Goal: Information Seeking & Learning: Learn about a topic

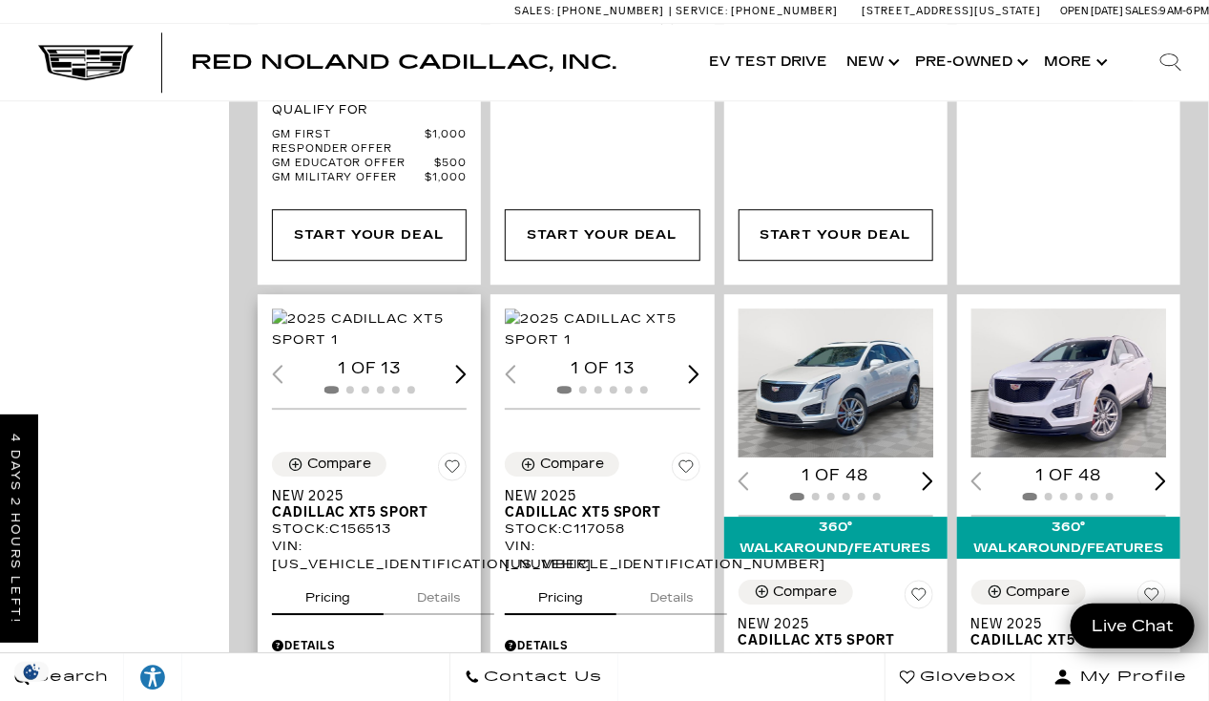
scroll to position [2012, 0]
click at [352, 308] on img "1 / 2" at bounding box center [371, 329] width 199 height 42
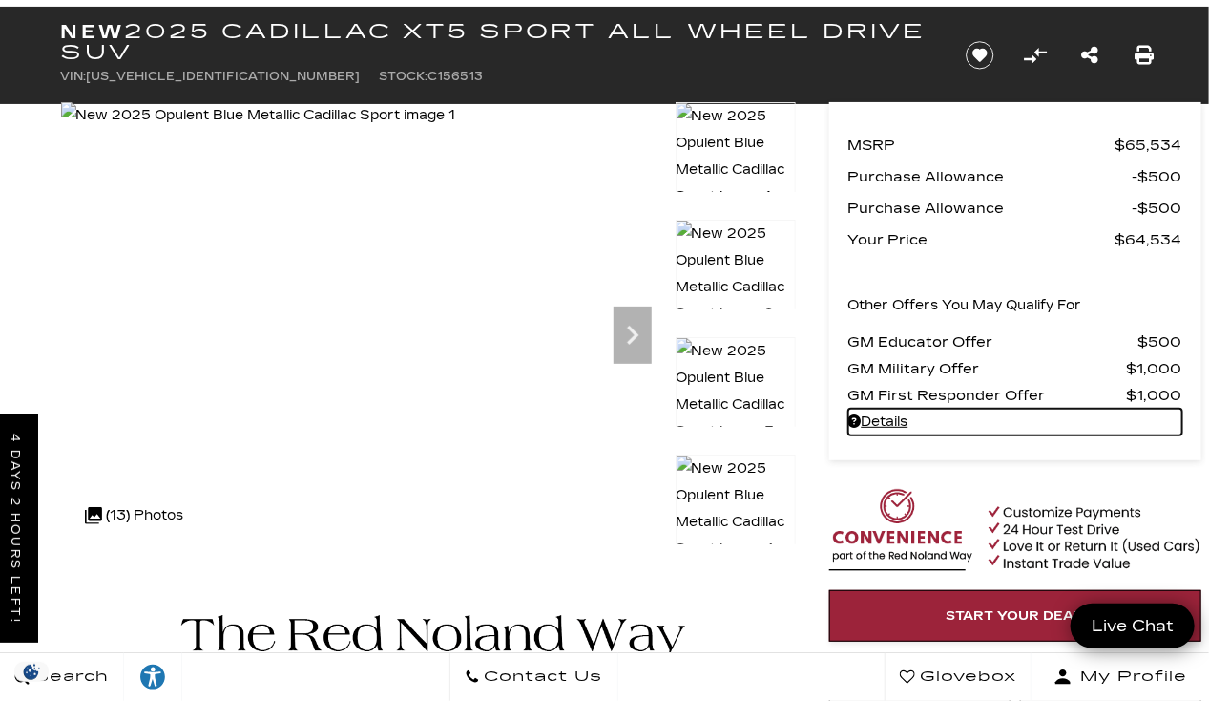
click at [882, 417] on link "Details - about pricing for: New 2025 Cadillac XT5 Sport All Wheel Drive SUV" at bounding box center [1015, 421] width 334 height 27
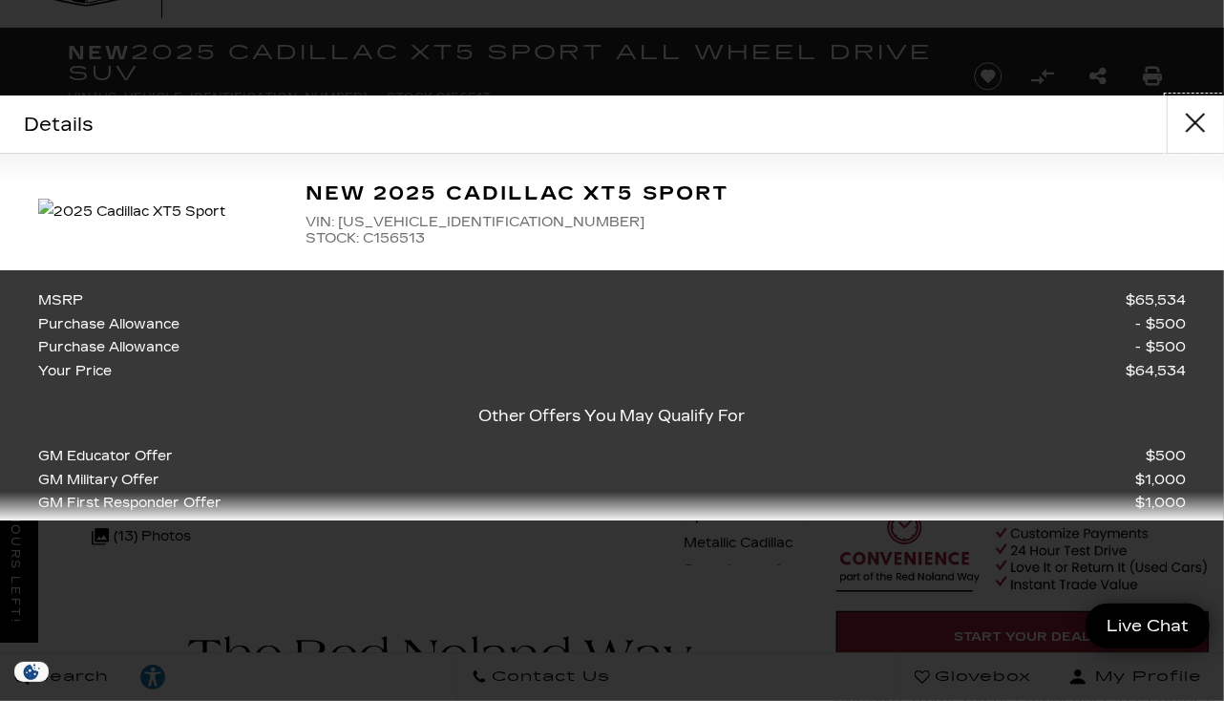
click at [1197, 120] on button "close" at bounding box center [1194, 123] width 57 height 57
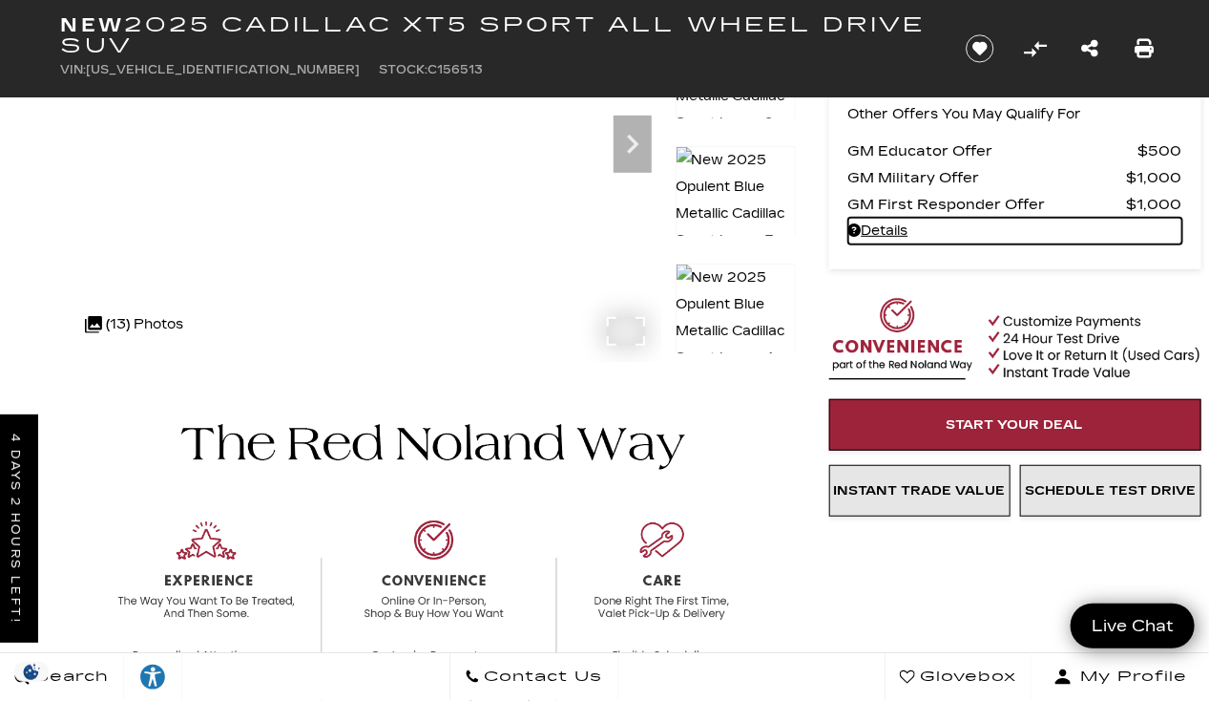
scroll to position [286, 0]
click at [125, 319] on div ".cls-1, .cls-3 { fill: #c50033; } .cls-1 { clip-rule: evenodd; } .cls-2 { clip-…" at bounding box center [134, 325] width 118 height 46
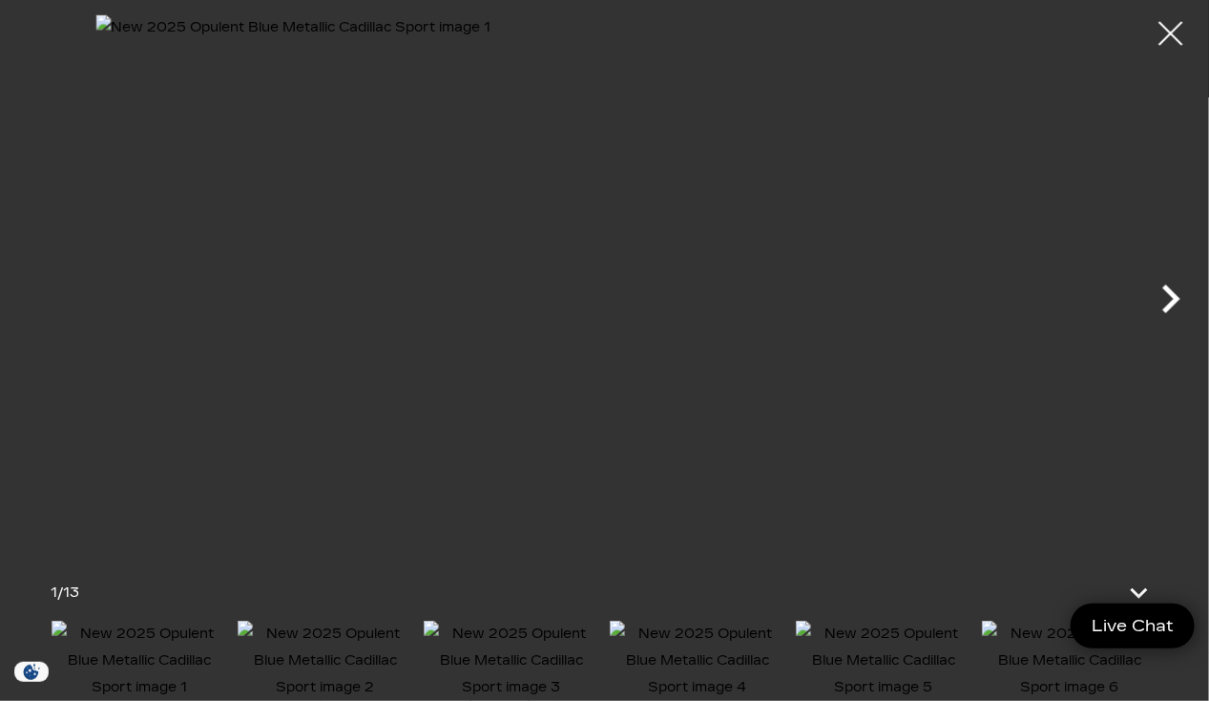
click at [1172, 305] on icon "Next" at bounding box center [1172, 298] width 18 height 29
click at [1170, 292] on icon "Next" at bounding box center [1172, 298] width 18 height 29
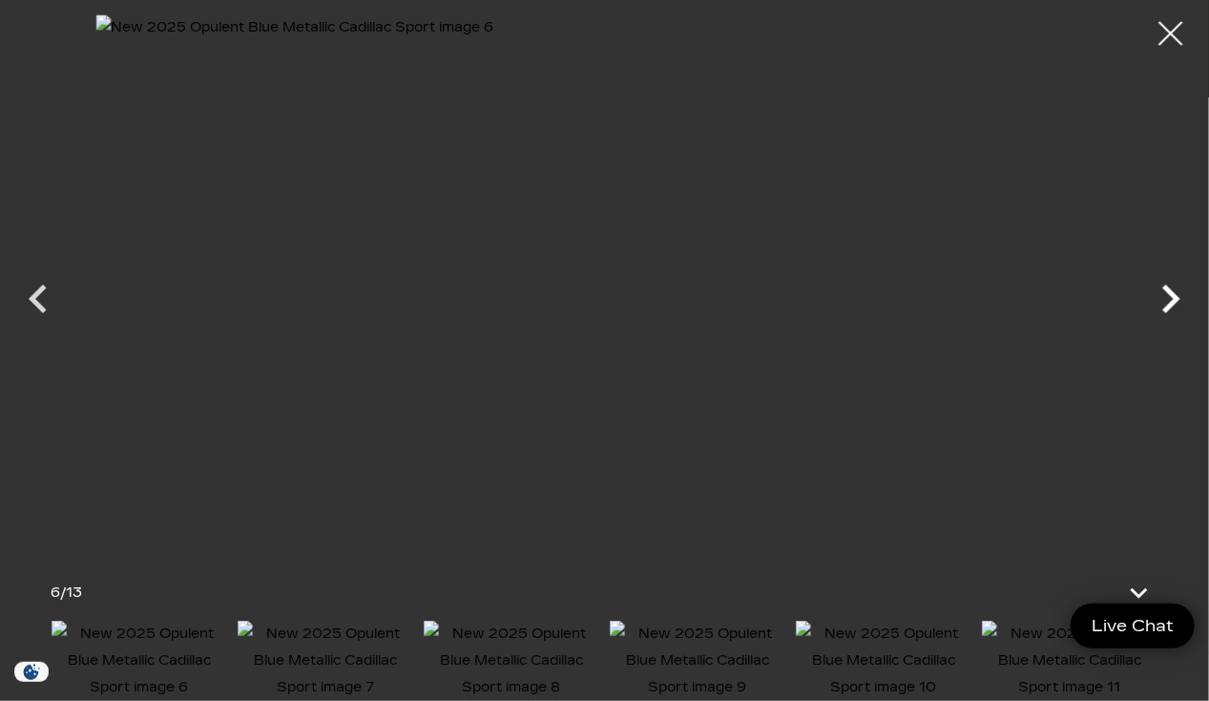
click at [1170, 292] on icon "Next" at bounding box center [1172, 298] width 18 height 29
click at [1164, 294] on icon "Next" at bounding box center [1170, 298] width 57 height 57
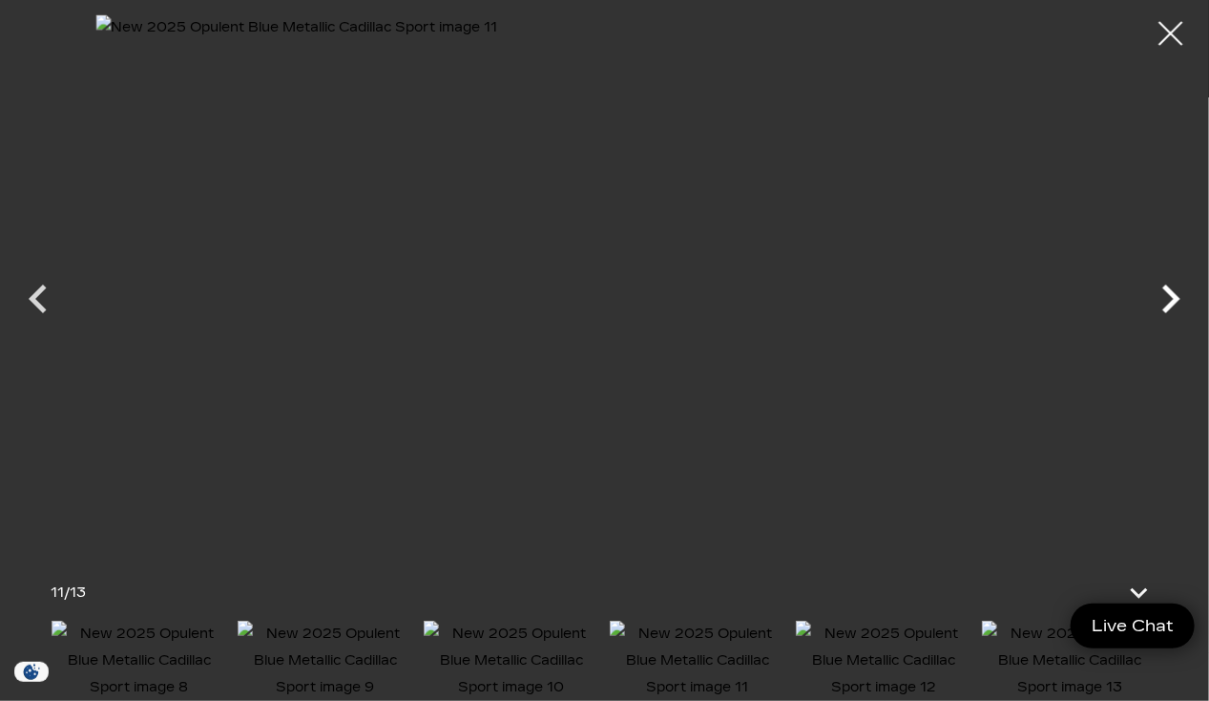
scroll to position [722, 0]
click at [1164, 294] on icon "Next" at bounding box center [1170, 298] width 57 height 57
click at [1164, 294] on div at bounding box center [604, 281] width 1209 height 534
click at [1176, 46] on div at bounding box center [1171, 34] width 51 height 51
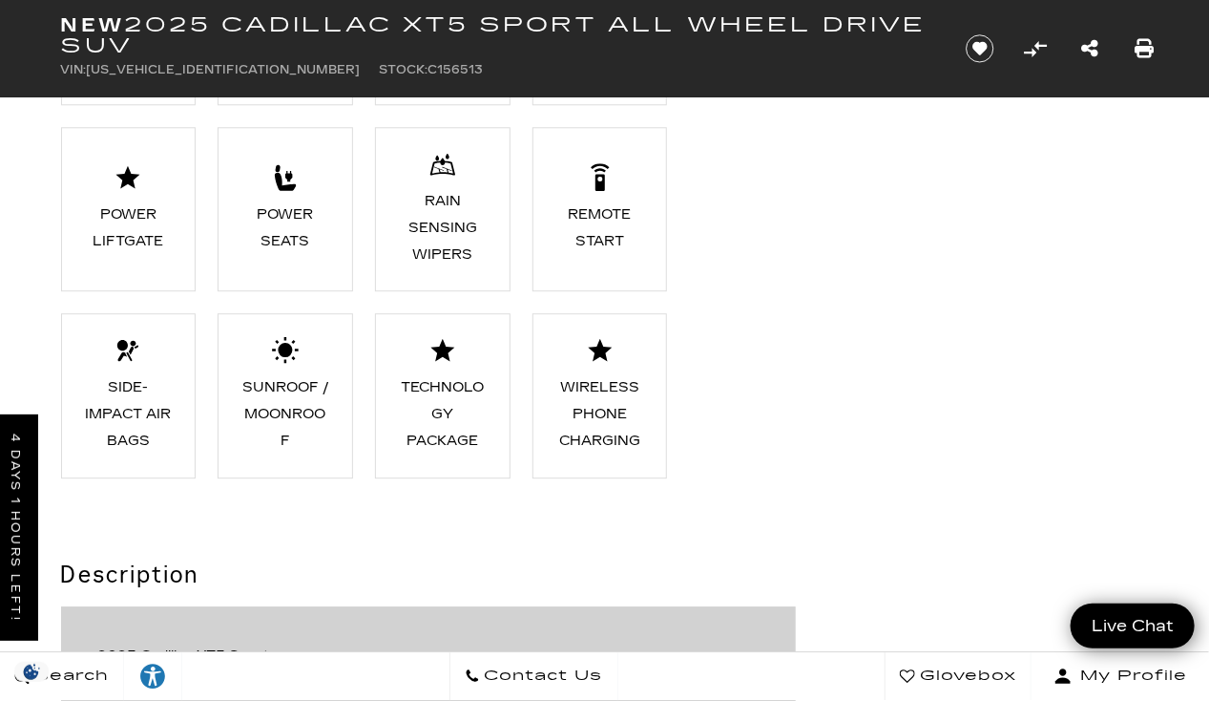
scroll to position [1908, 0]
